Goal: Information Seeking & Learning: Learn about a topic

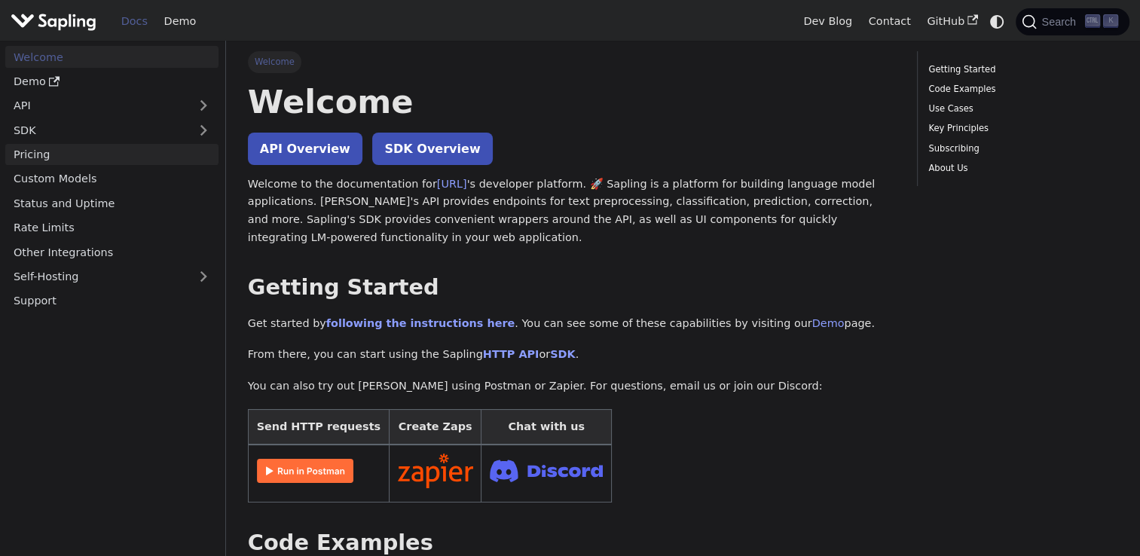
click at [36, 157] on link "Pricing" at bounding box center [111, 155] width 213 height 22
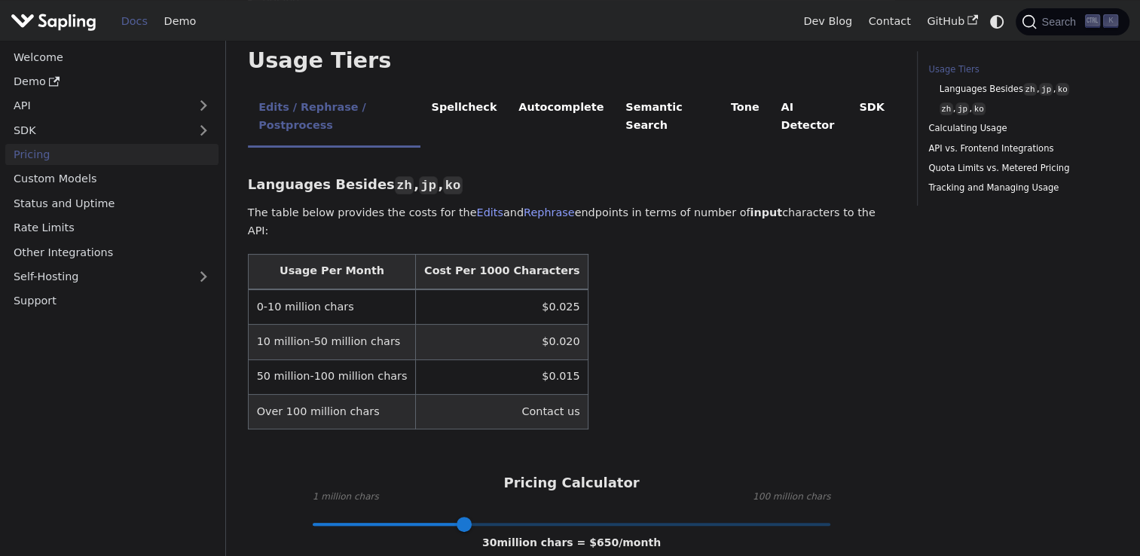
scroll to position [377, 0]
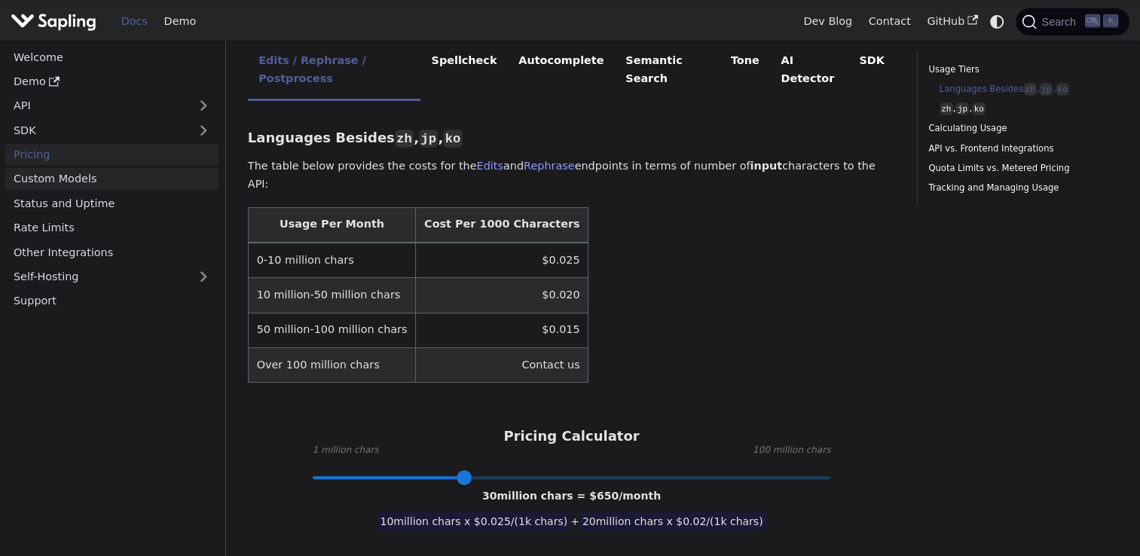
click at [101, 182] on link "Custom Models" at bounding box center [111, 179] width 213 height 22
